Goal: Task Accomplishment & Management: Manage account settings

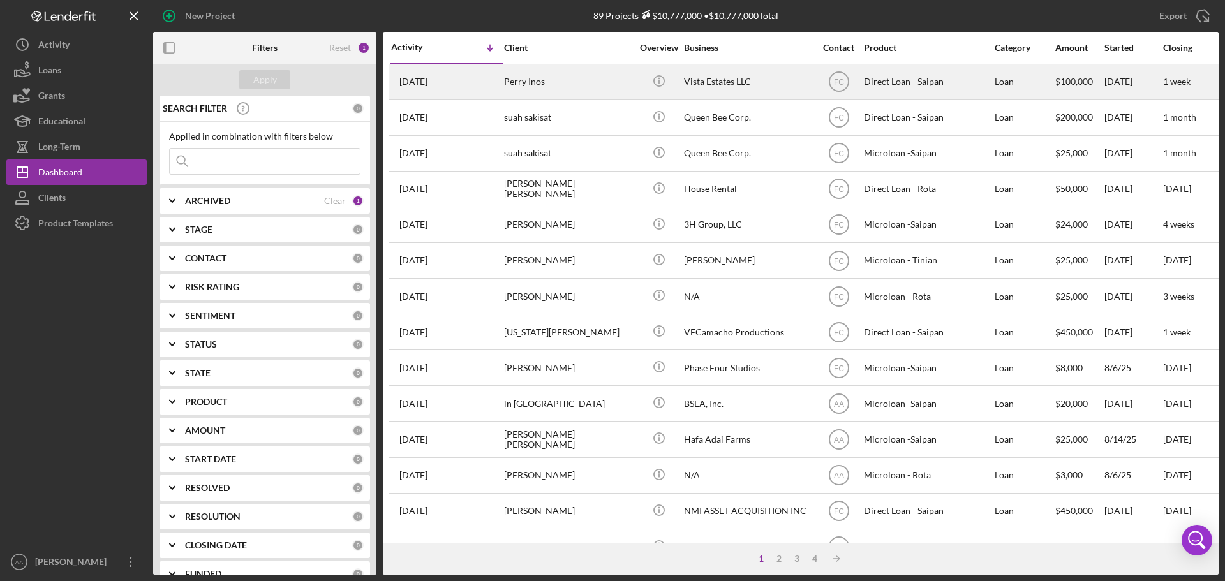
click at [526, 92] on div "Perry Inos" at bounding box center [568, 82] width 128 height 34
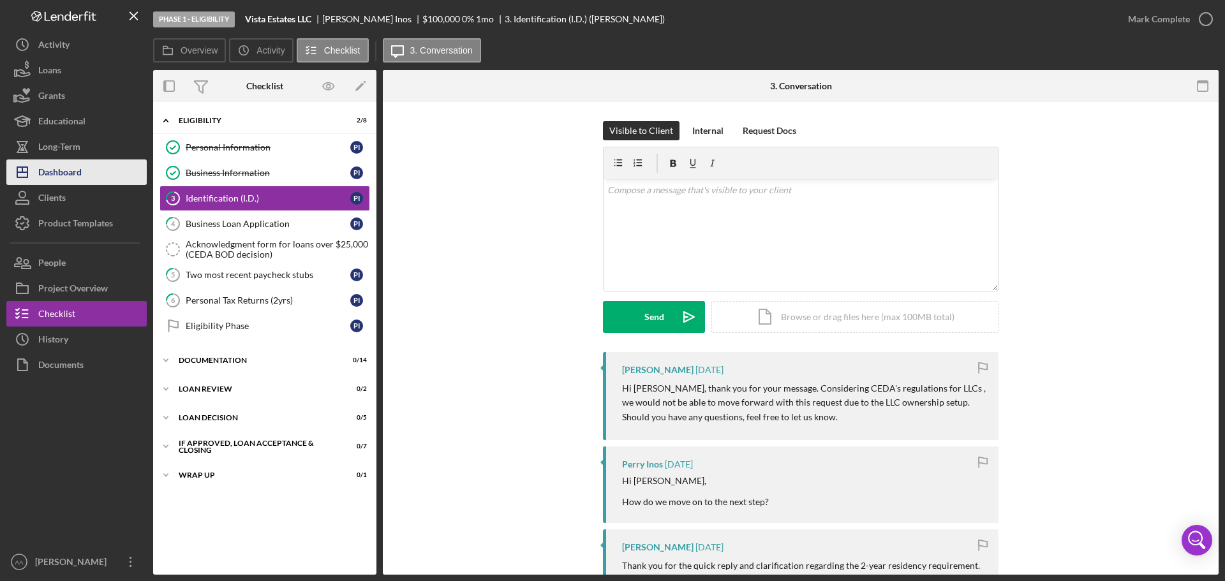
click at [55, 169] on div "Dashboard" at bounding box center [59, 174] width 43 height 29
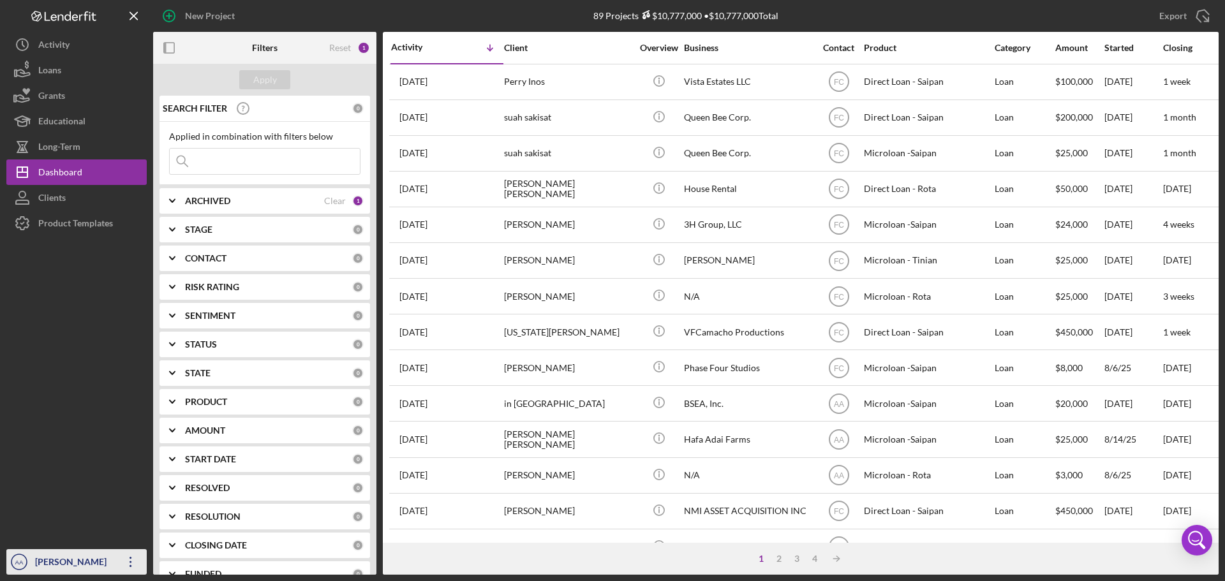
click at [53, 567] on div "[PERSON_NAME]" at bounding box center [73, 563] width 83 height 29
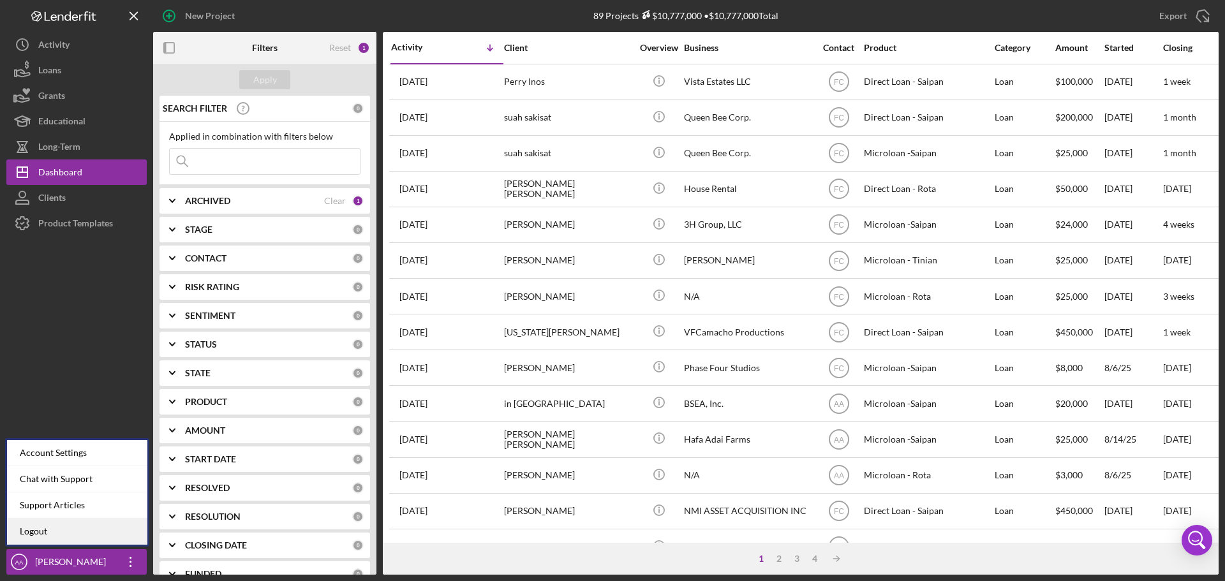
click at [90, 536] on link "Logout" at bounding box center [77, 532] width 140 height 26
